Goal: Transaction & Acquisition: Purchase product/service

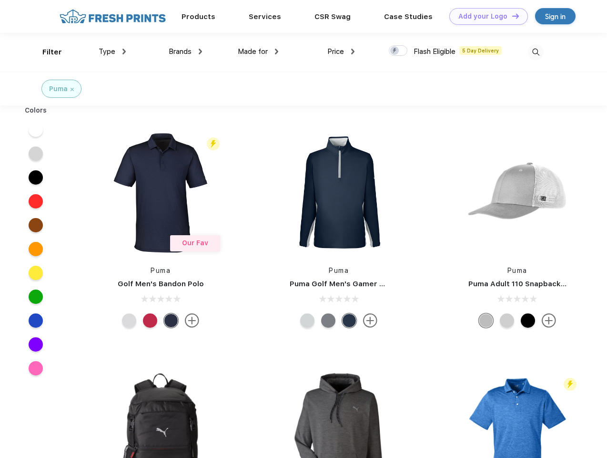
click at [485, 16] on link "Add your Logo Design Tool" at bounding box center [488, 16] width 79 height 17
click at [0, 0] on div "Design Tool" at bounding box center [0, 0] width 0 height 0
click at [511, 16] on link "Add your Logo Design Tool" at bounding box center [488, 16] width 79 height 17
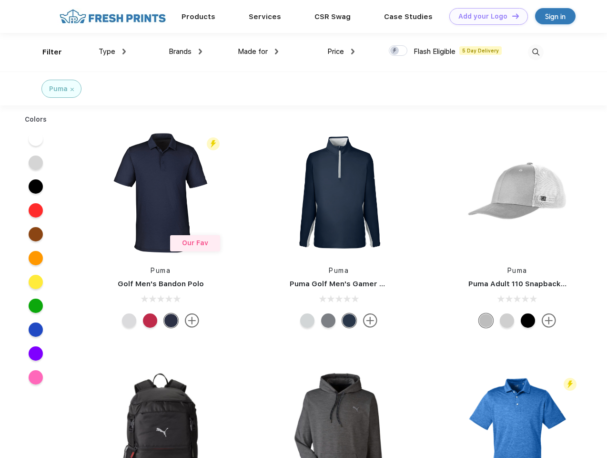
click at [46, 52] on div "Filter" at bounding box center [52, 52] width 20 height 11
click at [112, 51] on span "Type" at bounding box center [107, 51] width 17 height 9
click at [185, 51] on span "Brands" at bounding box center [180, 51] width 23 height 9
click at [258, 51] on span "Made for" at bounding box center [253, 51] width 30 height 9
click at [341, 51] on span "Price" at bounding box center [335, 51] width 17 height 9
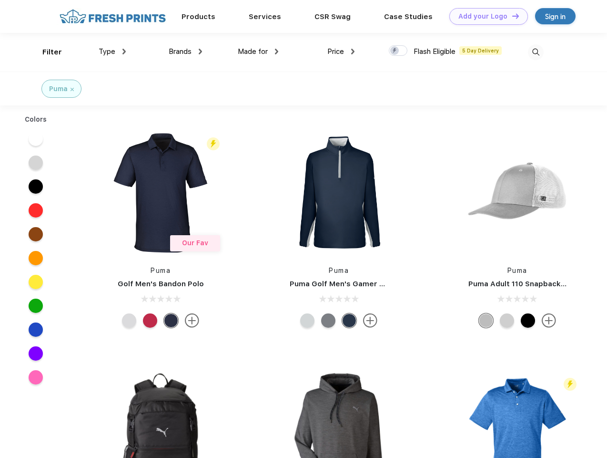
click at [398, 51] on div at bounding box center [398, 50] width 19 height 10
click at [395, 51] on input "checkbox" at bounding box center [392, 48] width 6 height 6
click at [536, 52] on img at bounding box center [536, 52] width 16 height 16
